Goal: Information Seeking & Learning: Learn about a topic

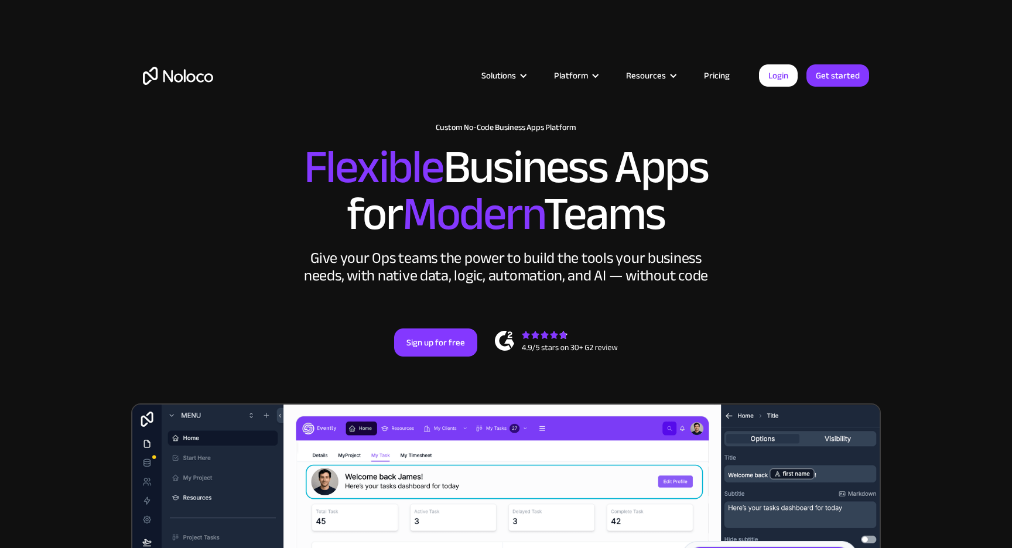
click at [714, 72] on link "Pricing" at bounding box center [717, 75] width 55 height 15
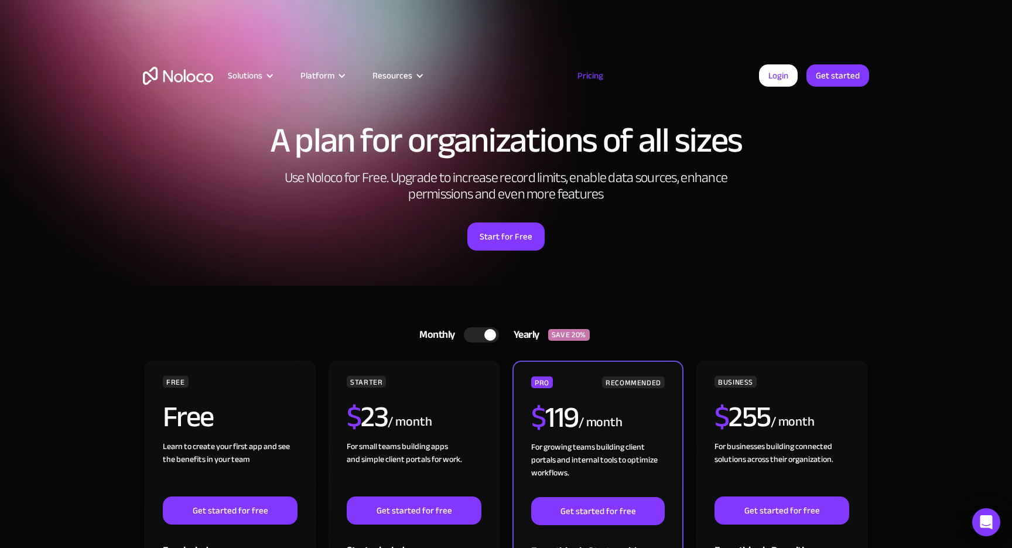
click at [483, 334] on div at bounding box center [481, 334] width 35 height 15
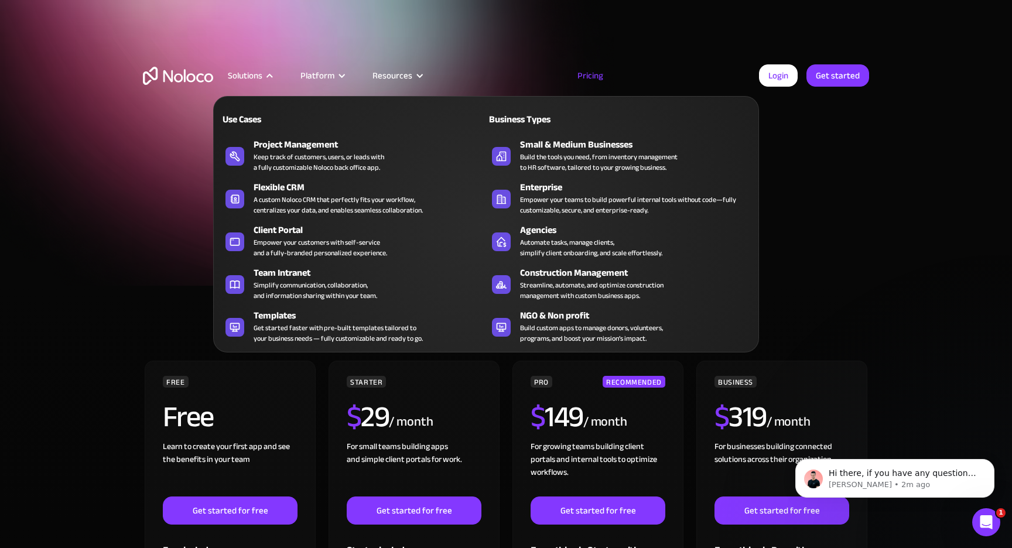
click at [251, 74] on div "Solutions" at bounding box center [245, 75] width 35 height 15
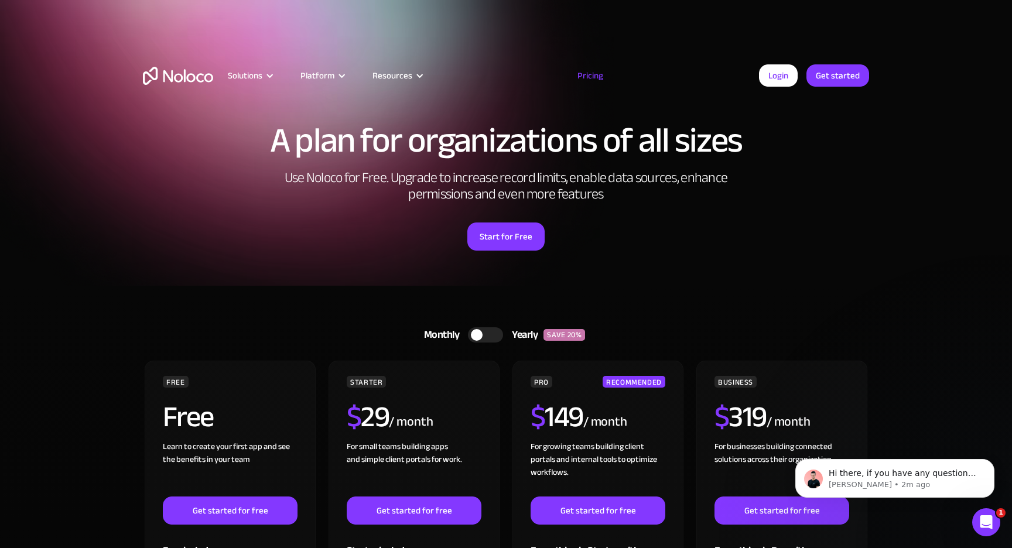
click at [145, 67] on img "home" at bounding box center [178, 76] width 70 height 18
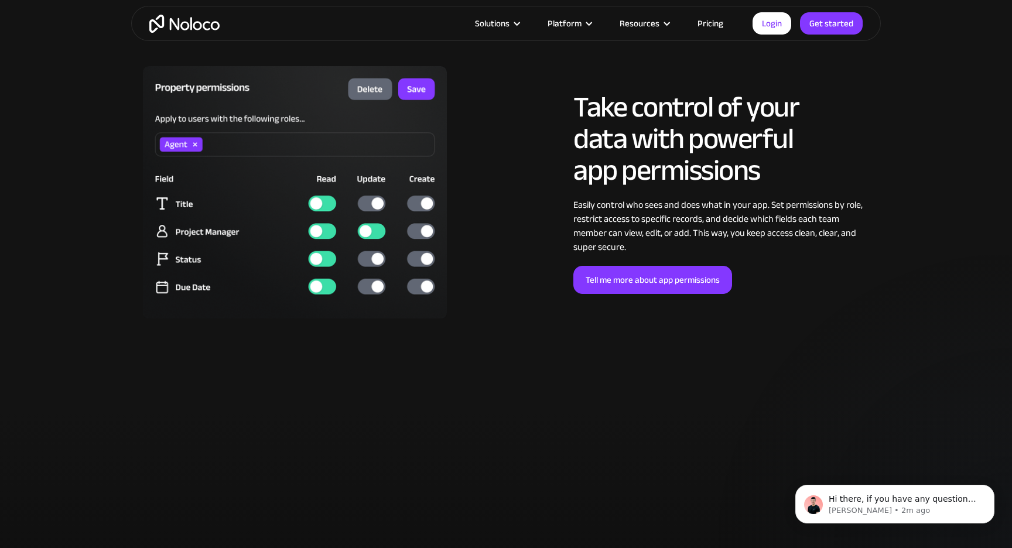
scroll to position [3046, 0]
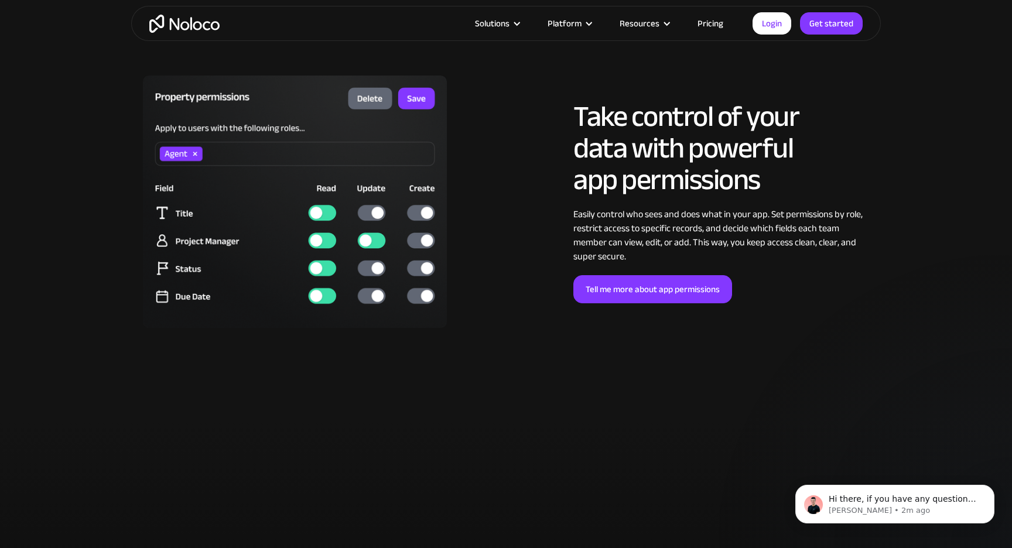
click at [714, 26] on link "Pricing" at bounding box center [710, 23] width 55 height 15
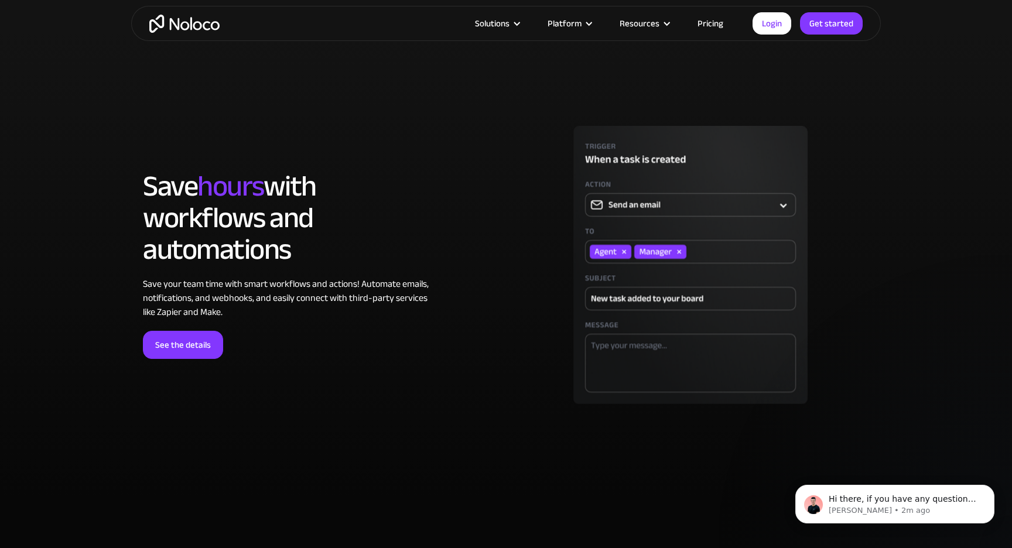
scroll to position [3428, 0]
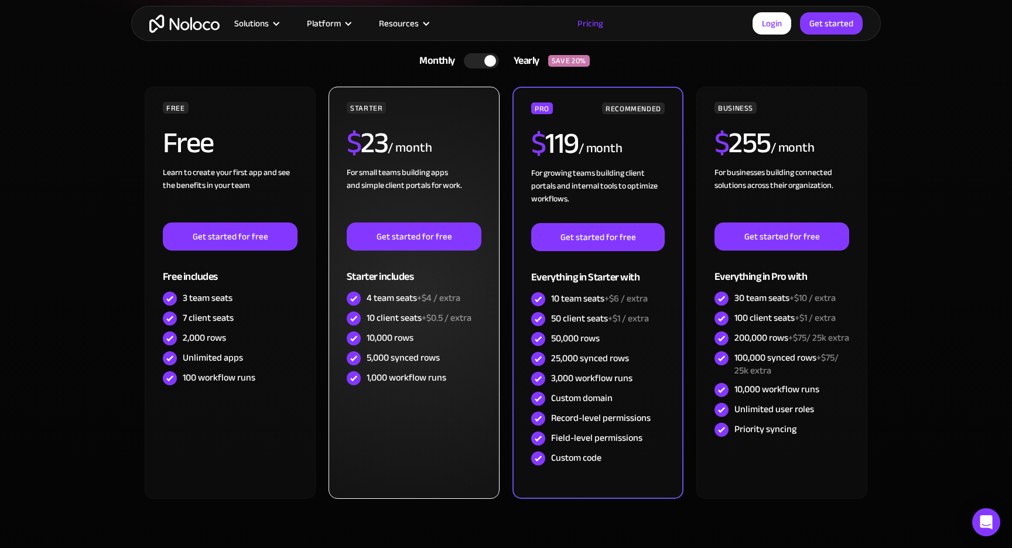
scroll to position [265, 0]
